Goal: Task Accomplishment & Management: Manage account settings

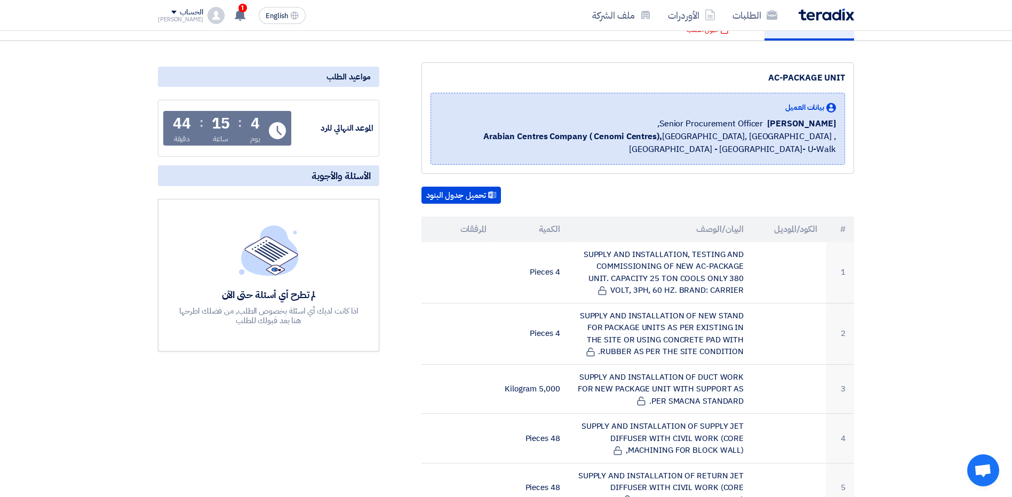
scroll to position [49, 0]
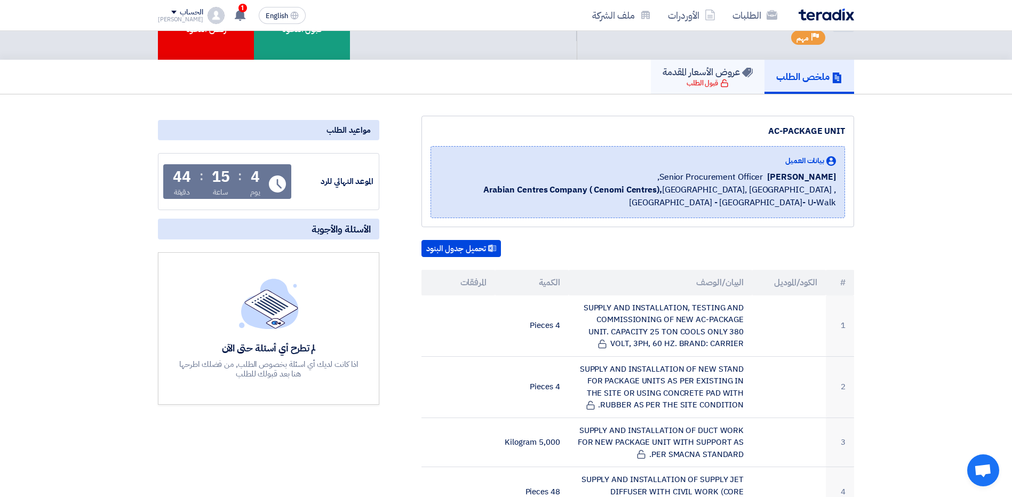
click at [699, 81] on div "قبول الطلب" at bounding box center [707, 83] width 42 height 11
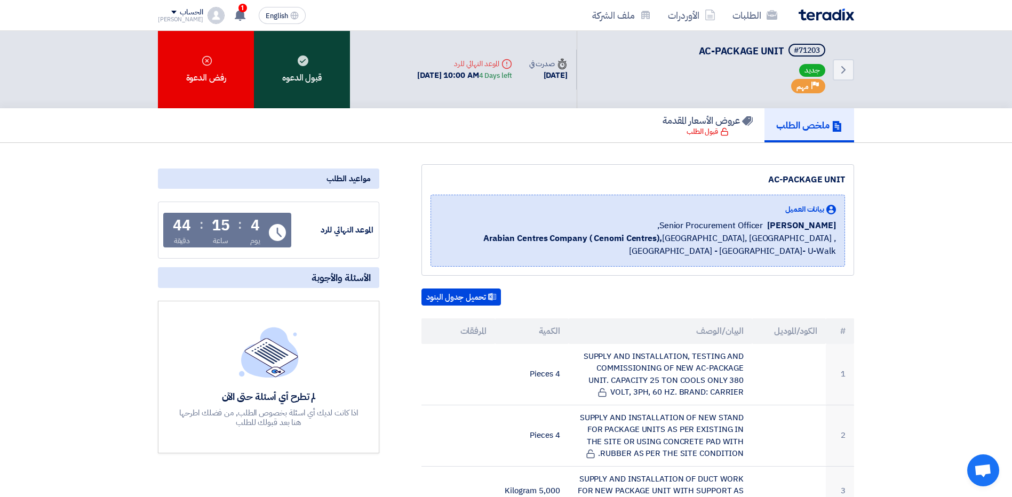
click at [291, 84] on div "قبول الدعوه" at bounding box center [302, 69] width 96 height 77
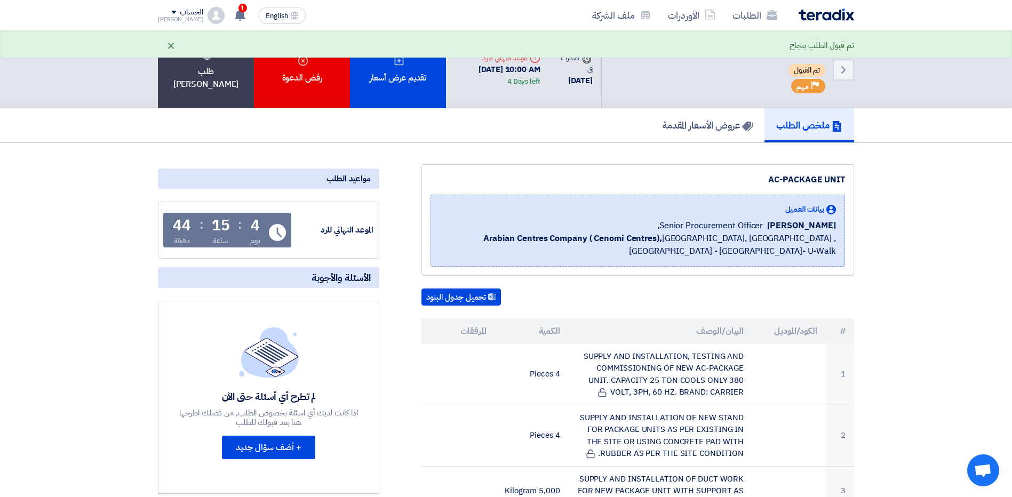
click at [168, 45] on div "×" at bounding box center [170, 45] width 9 height 13
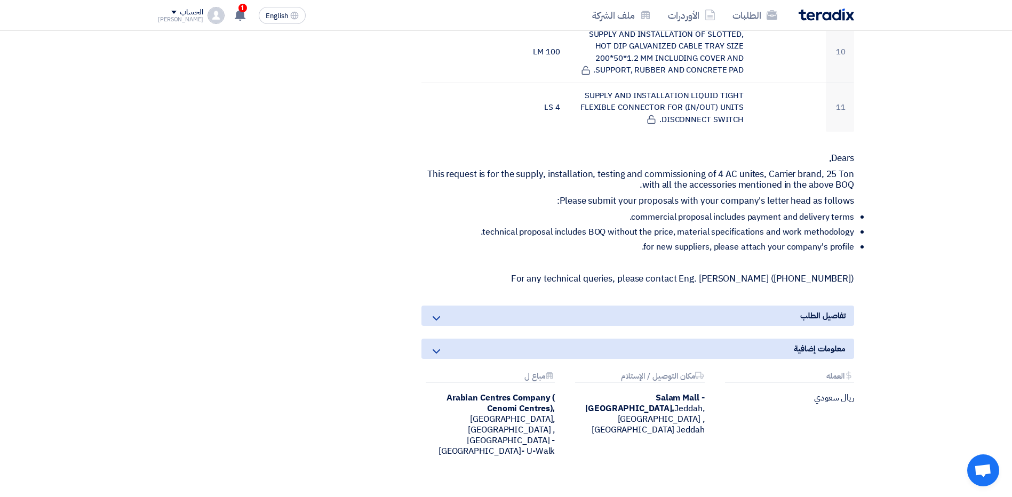
scroll to position [771, 0]
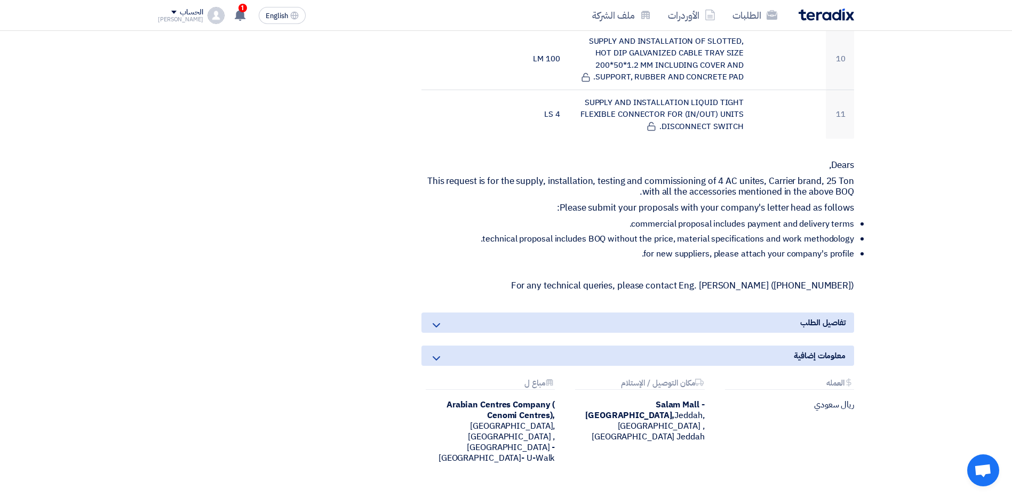
click at [480, 325] on div "تفاصيل الطلب" at bounding box center [637, 322] width 432 height 20
click at [444, 320] on div "تفاصيل الطلب" at bounding box center [637, 322] width 432 height 20
click at [438, 325] on use at bounding box center [435, 325] width 7 height 4
click at [435, 354] on icon at bounding box center [436, 358] width 13 height 13
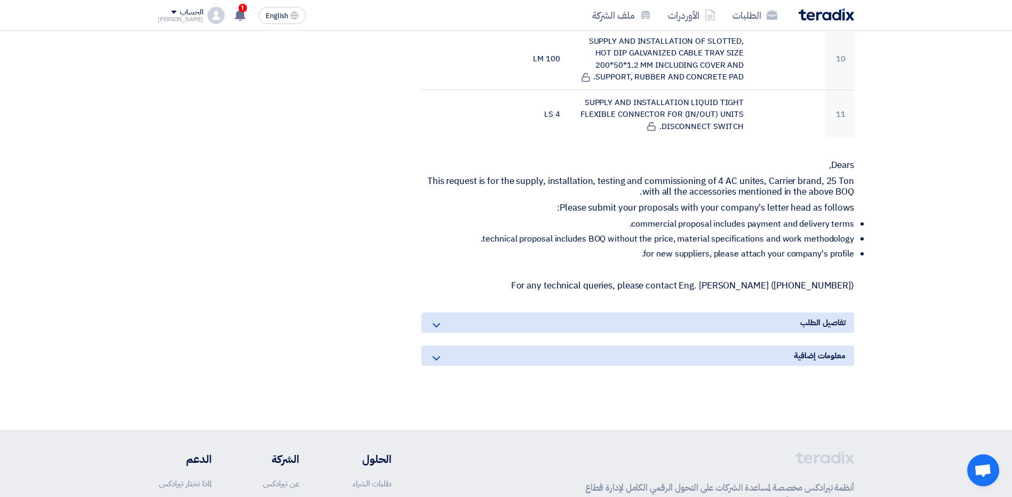
click at [435, 354] on icon at bounding box center [436, 358] width 13 height 13
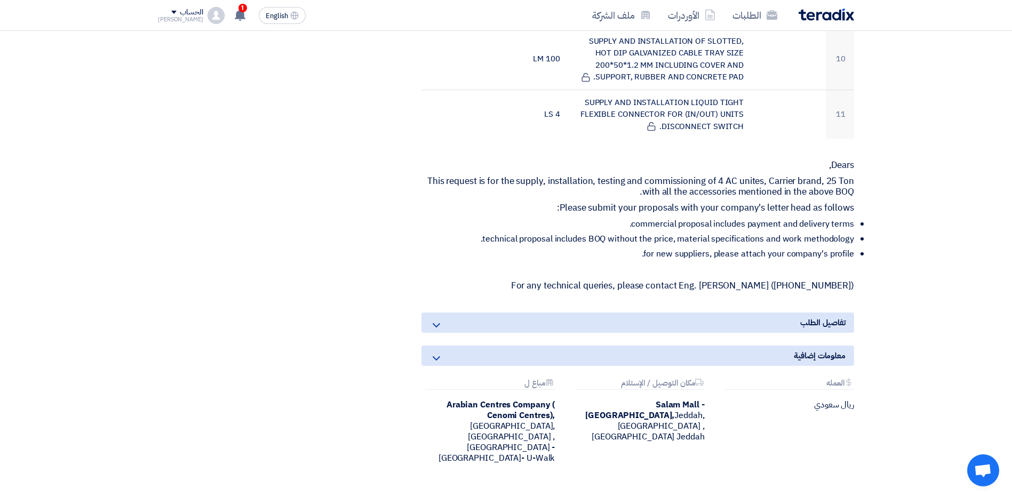
click at [437, 325] on icon at bounding box center [436, 325] width 13 height 13
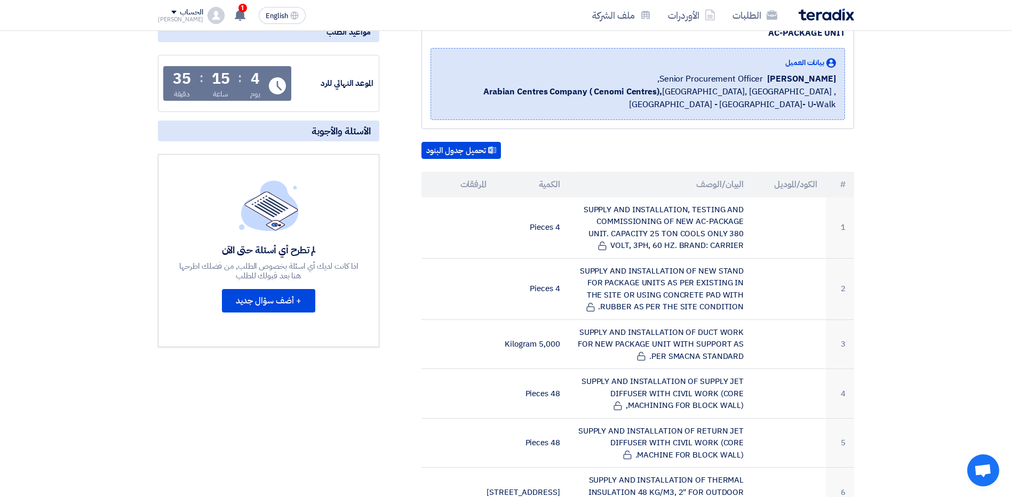
scroll to position [78, 0]
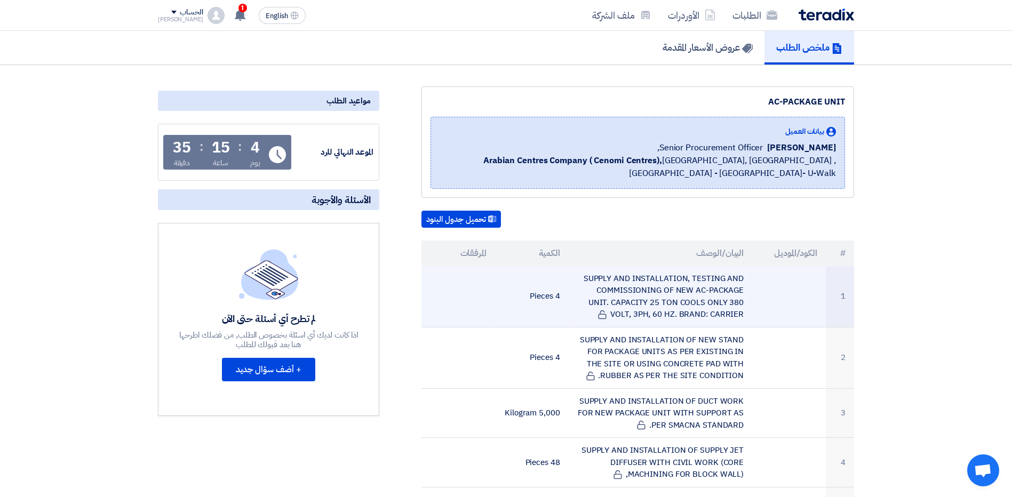
click at [726, 311] on td "SUPPLY AND INSTALLATION, TESTING AND COMMISSIONING OF NEW AC-PACKAGE UNIT. CAPA…" at bounding box center [660, 296] width 184 height 61
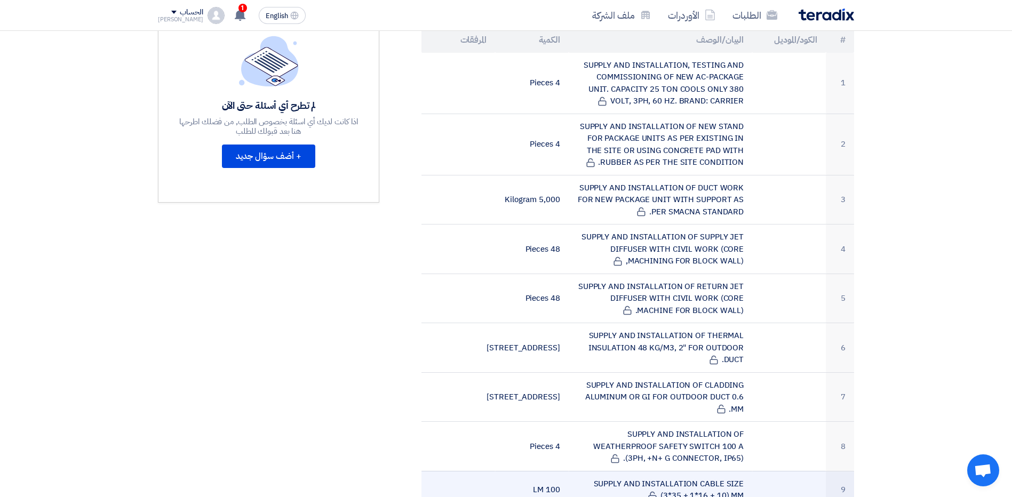
scroll to position [0, 0]
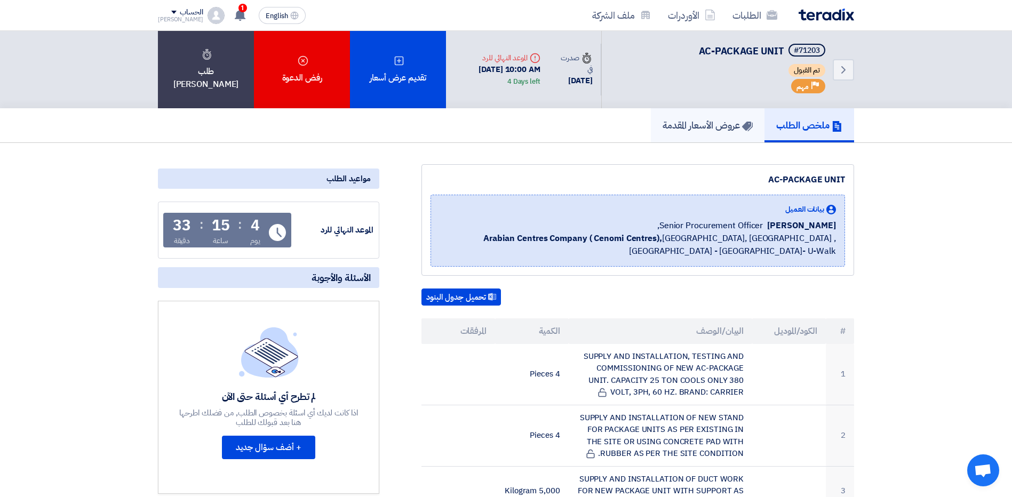
click at [716, 134] on link "عروض الأسعار المقدمة" at bounding box center [708, 125] width 114 height 34
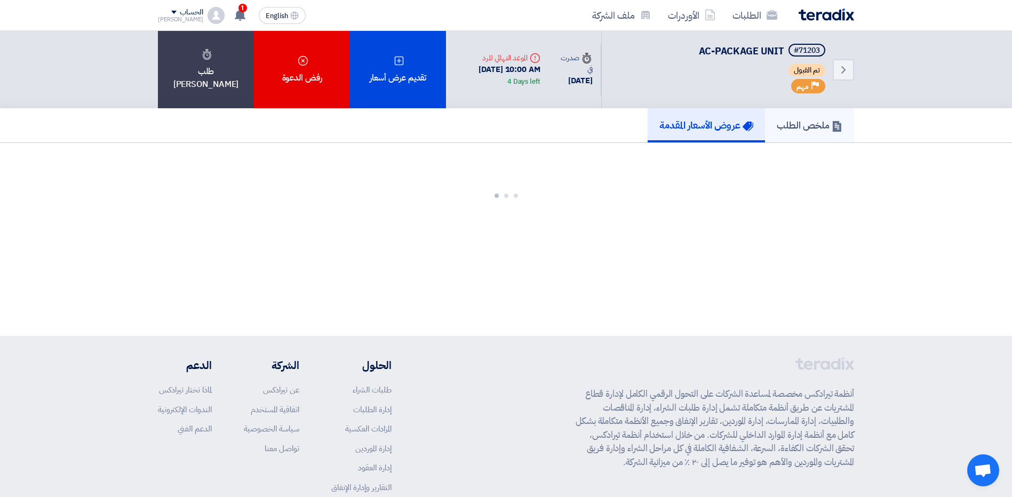
click at [784, 129] on h5 "ملخص الطلب" at bounding box center [809, 125] width 66 height 12
